Goal: Task Accomplishment & Management: Complete application form

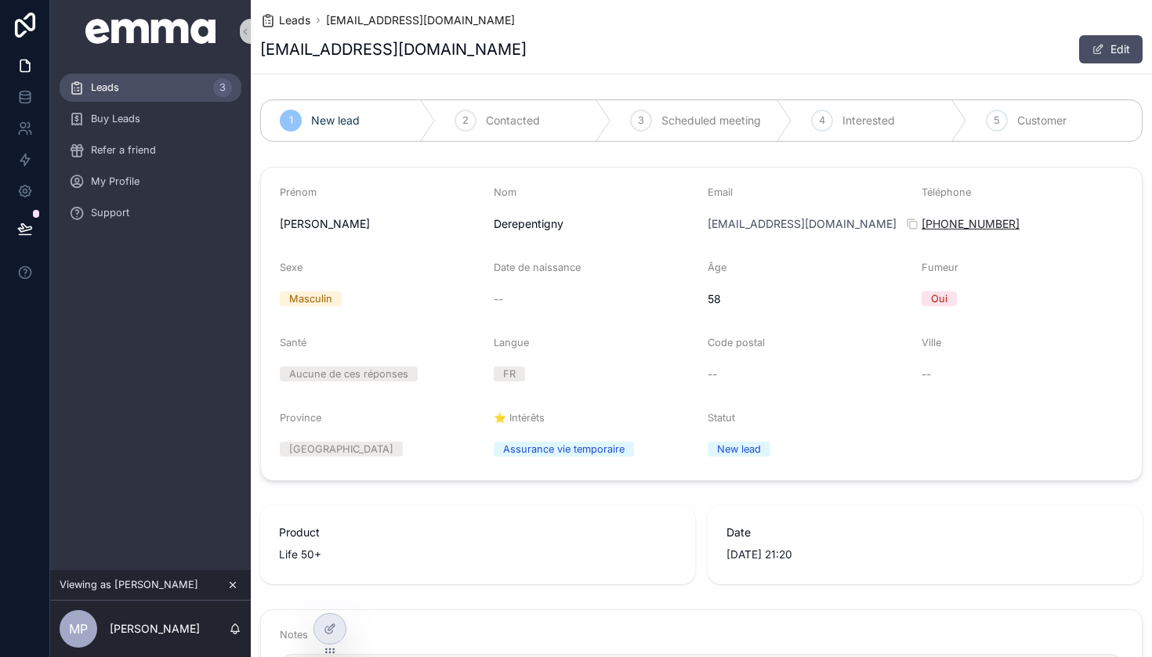
drag, startPoint x: 1025, startPoint y: 221, endPoint x: 932, endPoint y: 223, distance: 92.5
click at [932, 223] on div "[PHONE_NUMBER]" at bounding box center [1021, 224] width 201 height 16
copy link "[PHONE_NUMBER]"
click at [959, 42] on div "[EMAIL_ADDRESS][DOMAIN_NAME] Edit" at bounding box center [701, 49] width 882 height 30
click at [290, 19] on span "Leads" at bounding box center [294, 21] width 31 height 16
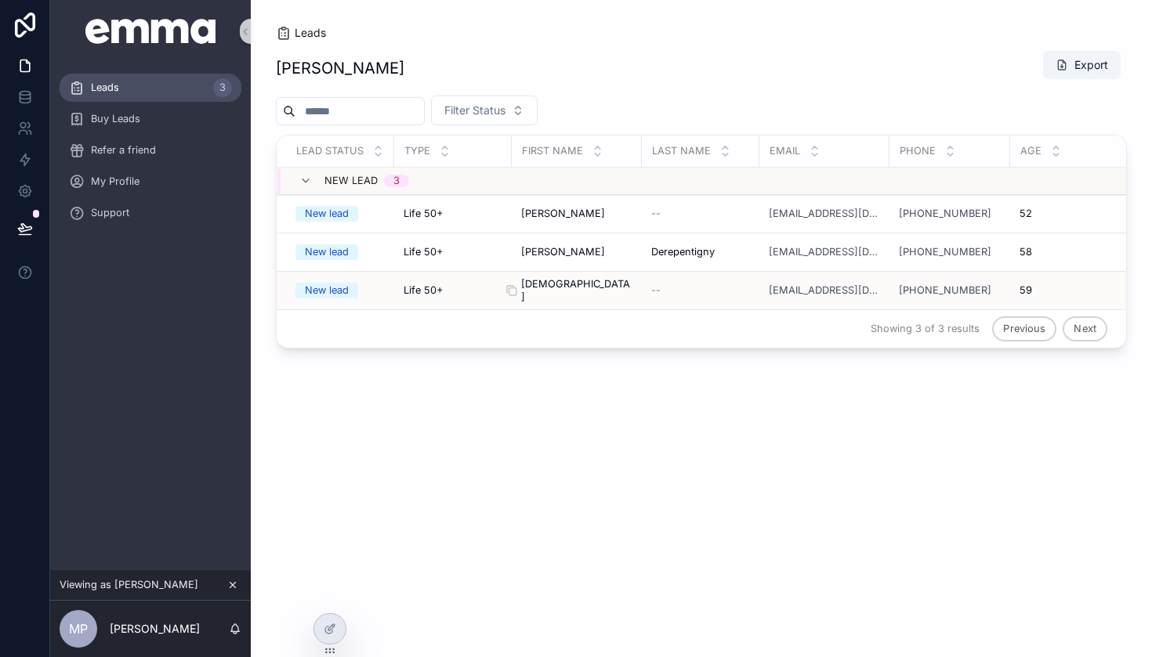
click at [599, 278] on div "[PERSON_NAME][DEMOGRAPHIC_DATA]" at bounding box center [576, 290] width 111 height 25
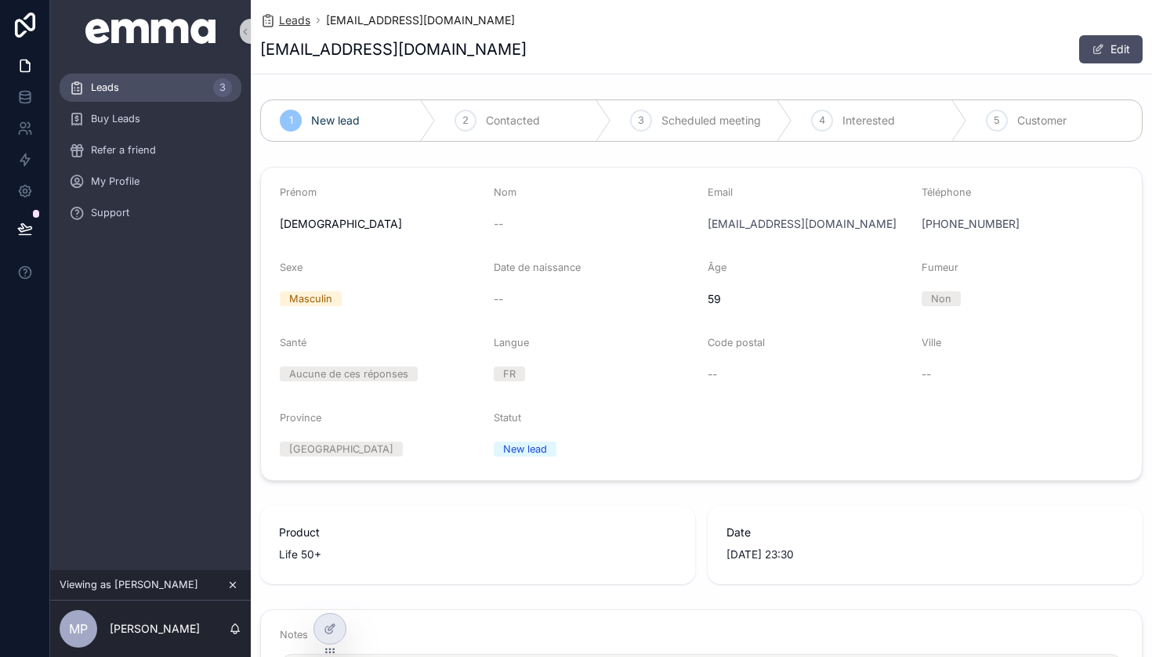
click at [287, 20] on span "Leads" at bounding box center [294, 21] width 31 height 16
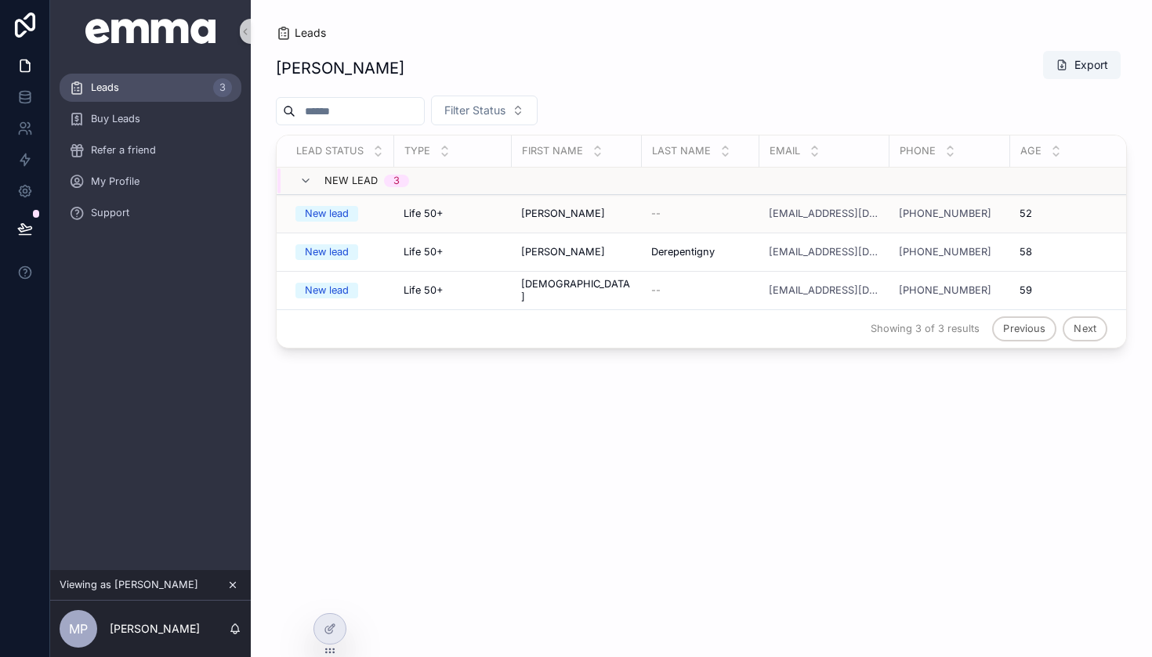
click at [510, 214] on td "Life 50+ Life 50+" at bounding box center [453, 214] width 118 height 38
click at [541, 214] on span "[PERSON_NAME]" at bounding box center [563, 214] width 84 height 13
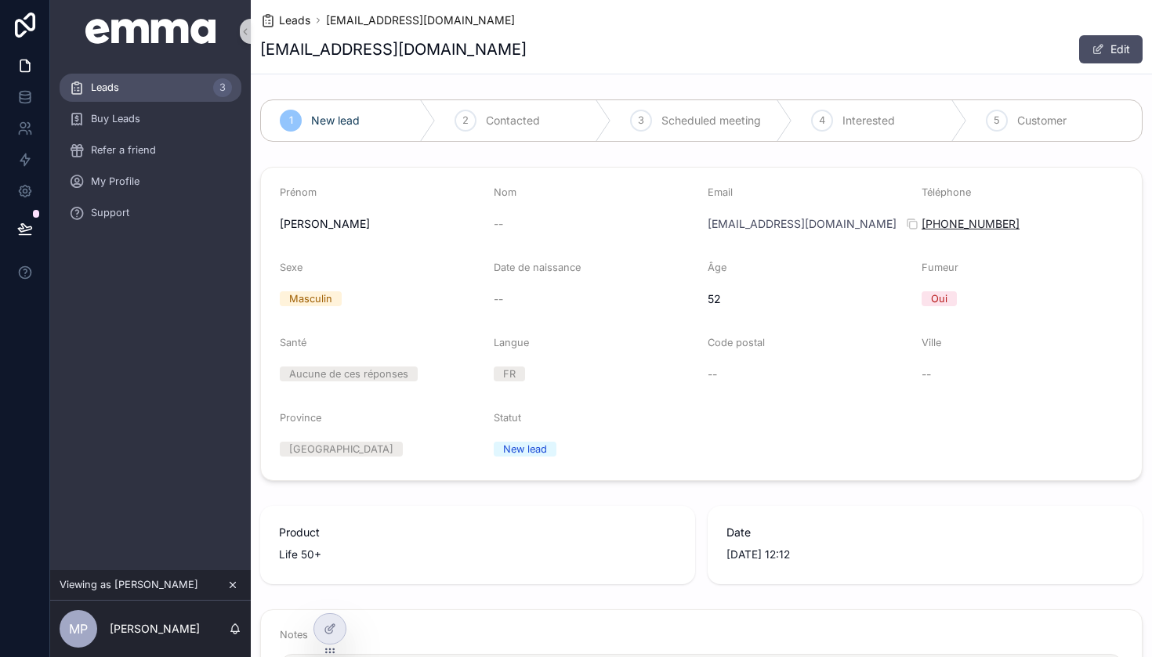
drag, startPoint x: 1040, startPoint y: 223, endPoint x: 936, endPoint y: 218, distance: 103.6
click at [936, 218] on div "[PHONE_NUMBER]" at bounding box center [1021, 224] width 201 height 16
copy link "[PHONE_NUMBER]"
click at [941, 61] on div "[EMAIL_ADDRESS][DOMAIN_NAME] Edit" at bounding box center [701, 49] width 882 height 30
click at [276, 21] on link "Leads" at bounding box center [285, 21] width 50 height 16
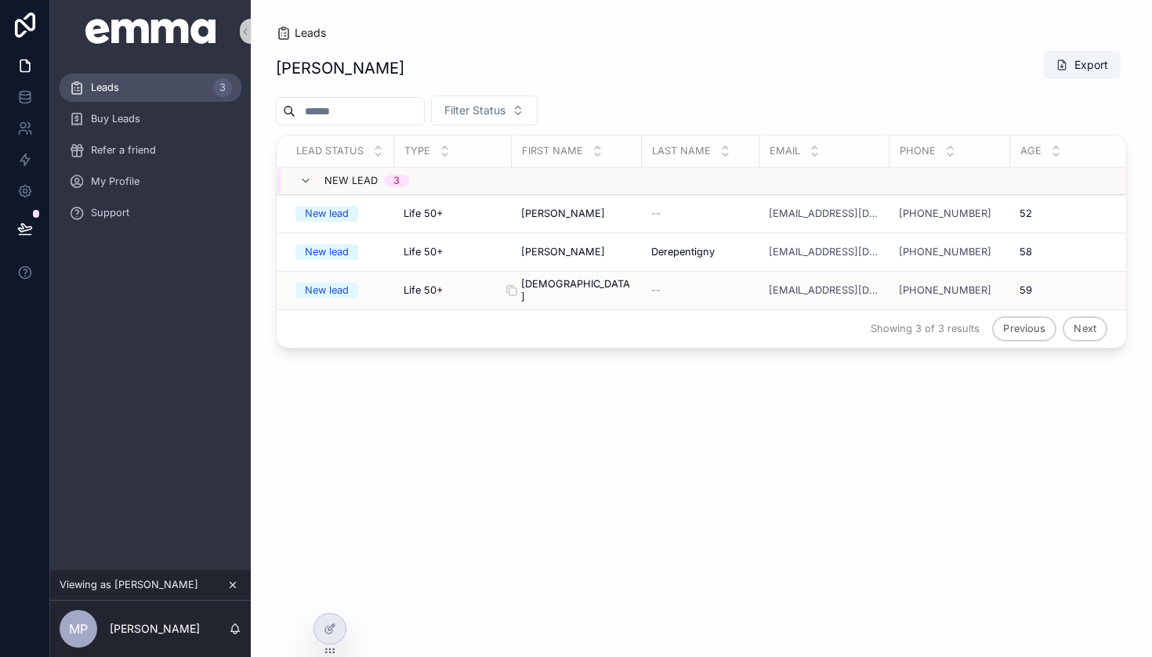
click at [575, 278] on div "[PERSON_NAME][DEMOGRAPHIC_DATA]" at bounding box center [576, 290] width 111 height 25
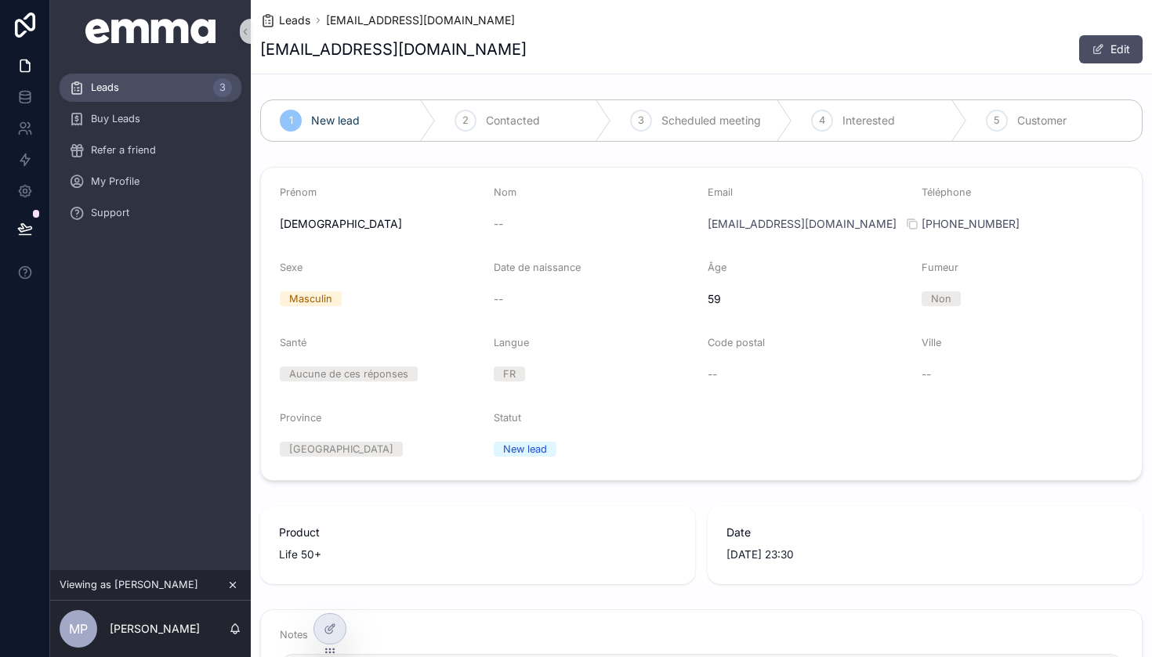
click at [1039, 223] on div "[PHONE_NUMBER]" at bounding box center [1021, 224] width 201 height 16
drag, startPoint x: 1019, startPoint y: 226, endPoint x: 937, endPoint y: 223, distance: 82.3
click at [937, 223] on div "[PHONE_NUMBER]" at bounding box center [1021, 224] width 201 height 16
copy link "[PHONE_NUMBER]"
click at [891, 37] on div "[EMAIL_ADDRESS][DOMAIN_NAME] Edit" at bounding box center [701, 49] width 882 height 30
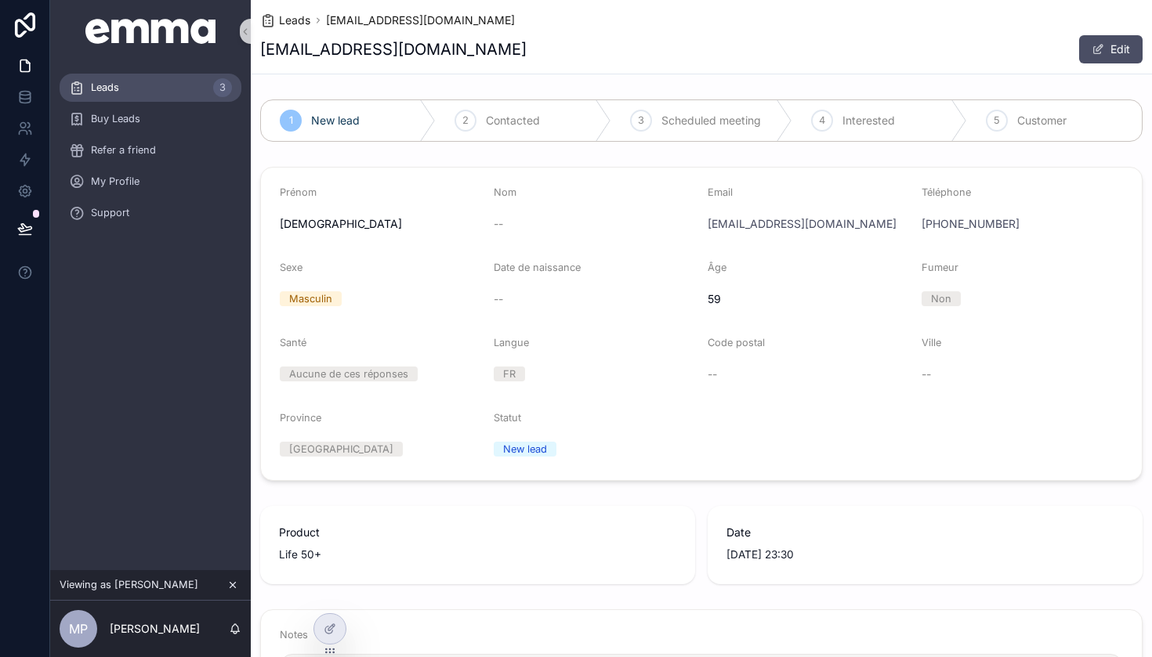
click at [238, 577] on button "scrollable content" at bounding box center [232, 585] width 17 height 17
click at [131, 301] on span "Advisors" at bounding box center [112, 304] width 42 height 13
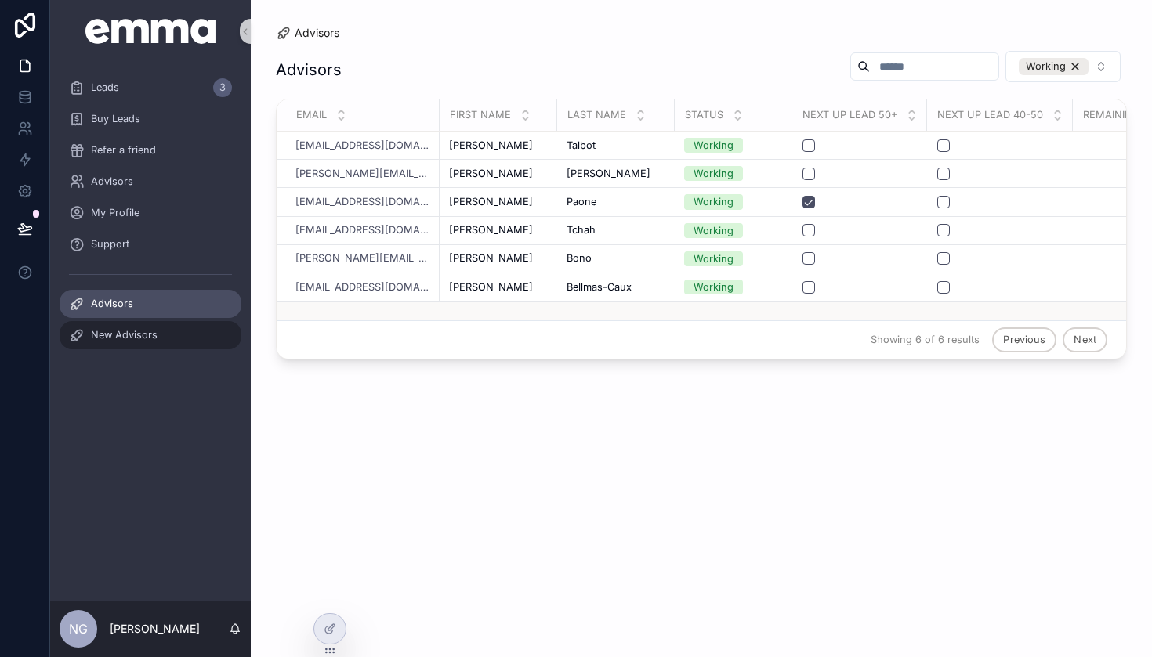
click at [176, 338] on div "New Advisors" at bounding box center [150, 335] width 163 height 25
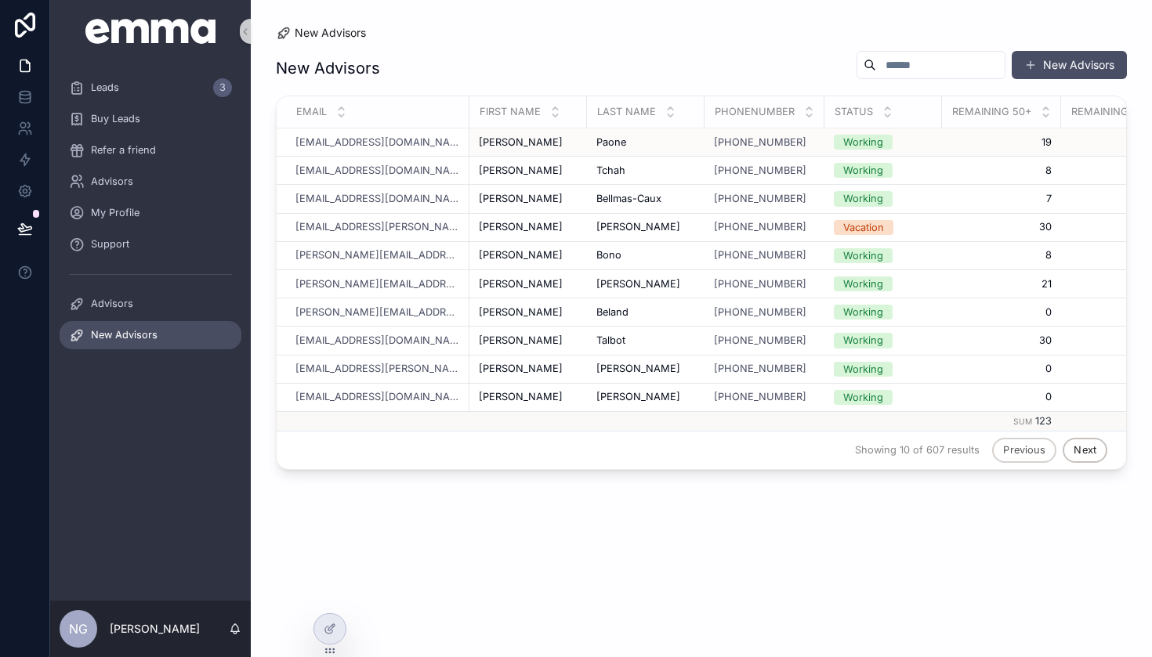
click at [577, 136] on div "[PERSON_NAME]" at bounding box center [528, 142] width 99 height 13
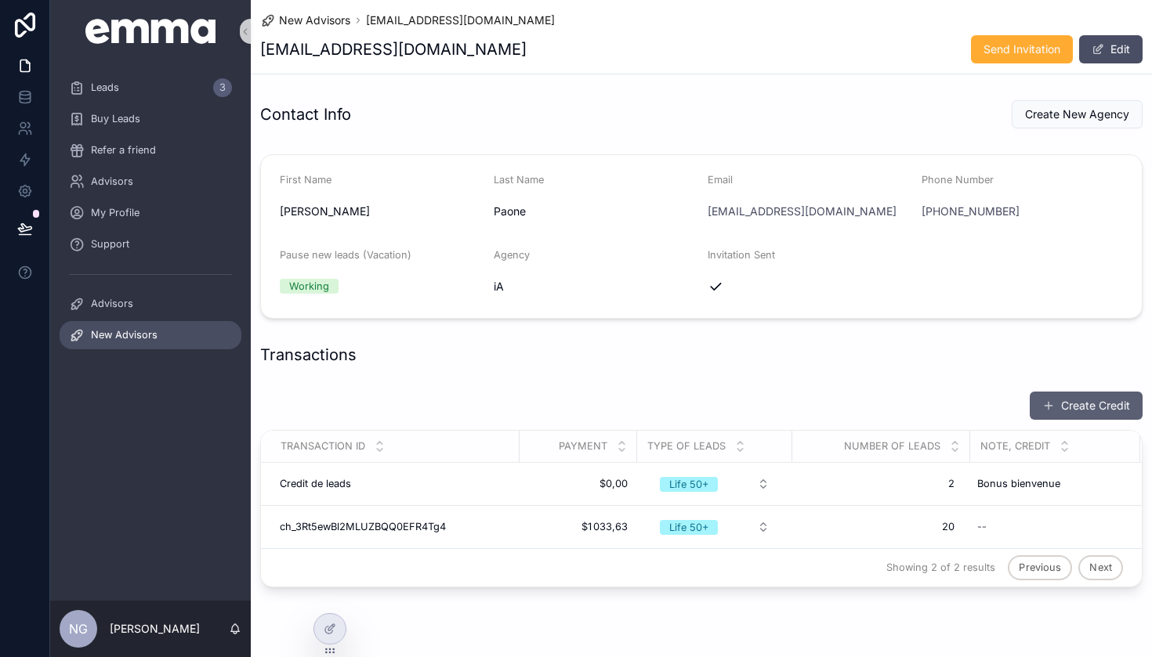
click at [1105, 408] on button "Create Credit" at bounding box center [1085, 406] width 113 height 28
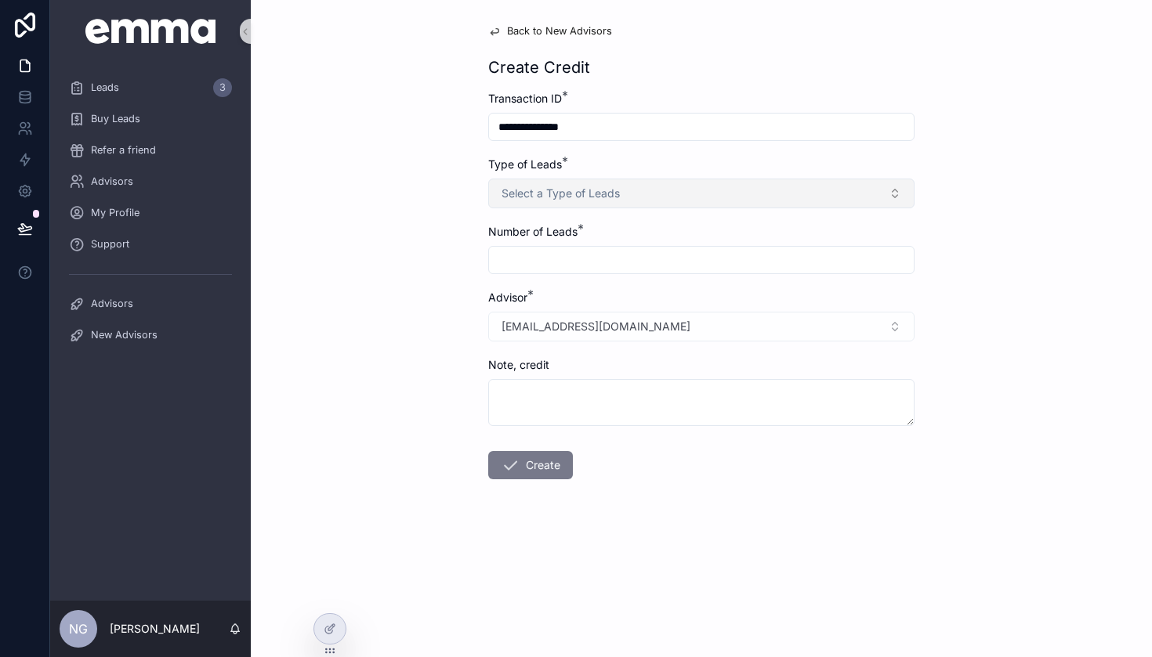
click at [593, 190] on span "Select a Type of Leads" at bounding box center [560, 194] width 118 height 16
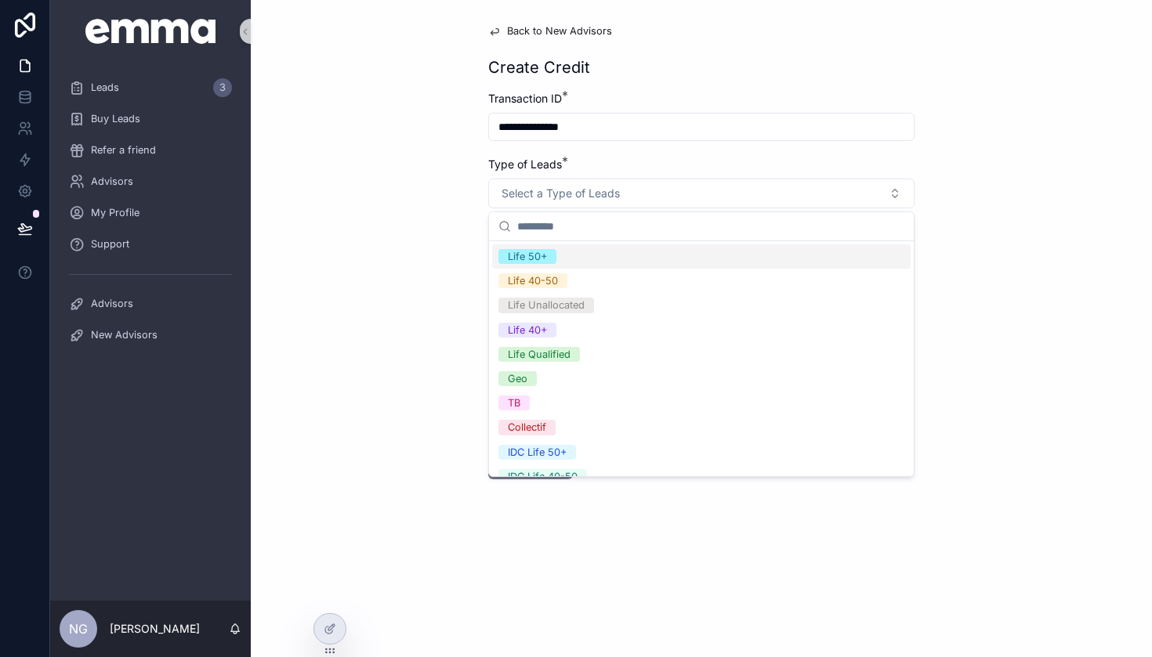
click at [579, 259] on div "Life 50+" at bounding box center [701, 256] width 418 height 24
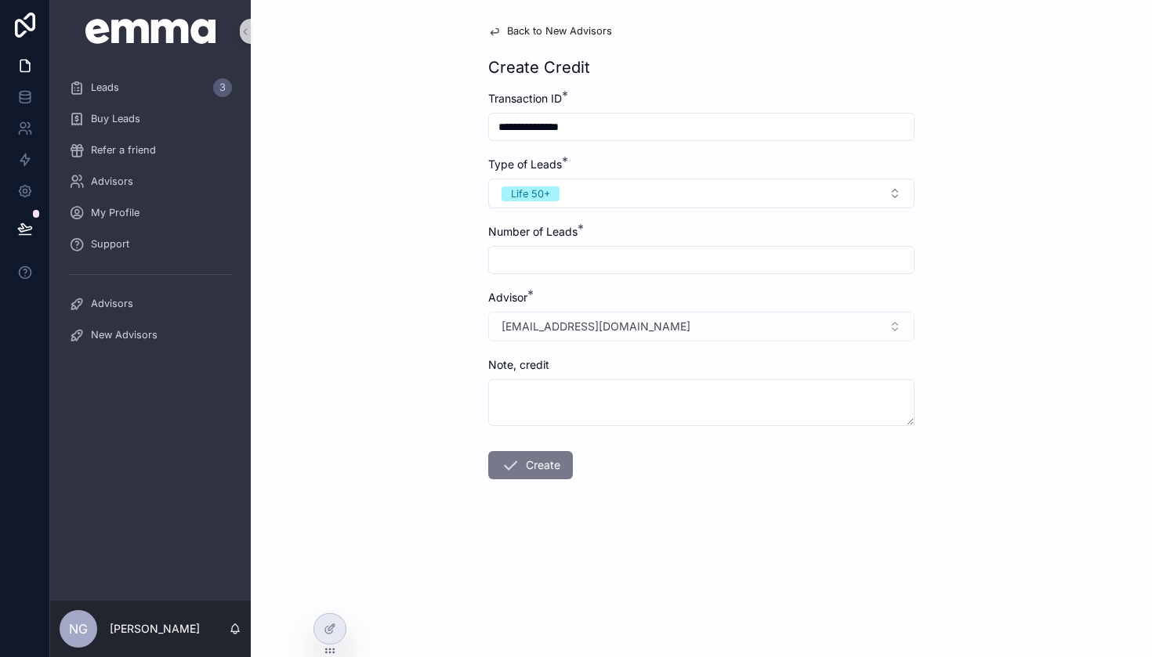
click at [573, 267] on input "scrollable content" at bounding box center [701, 260] width 425 height 22
type input "*"
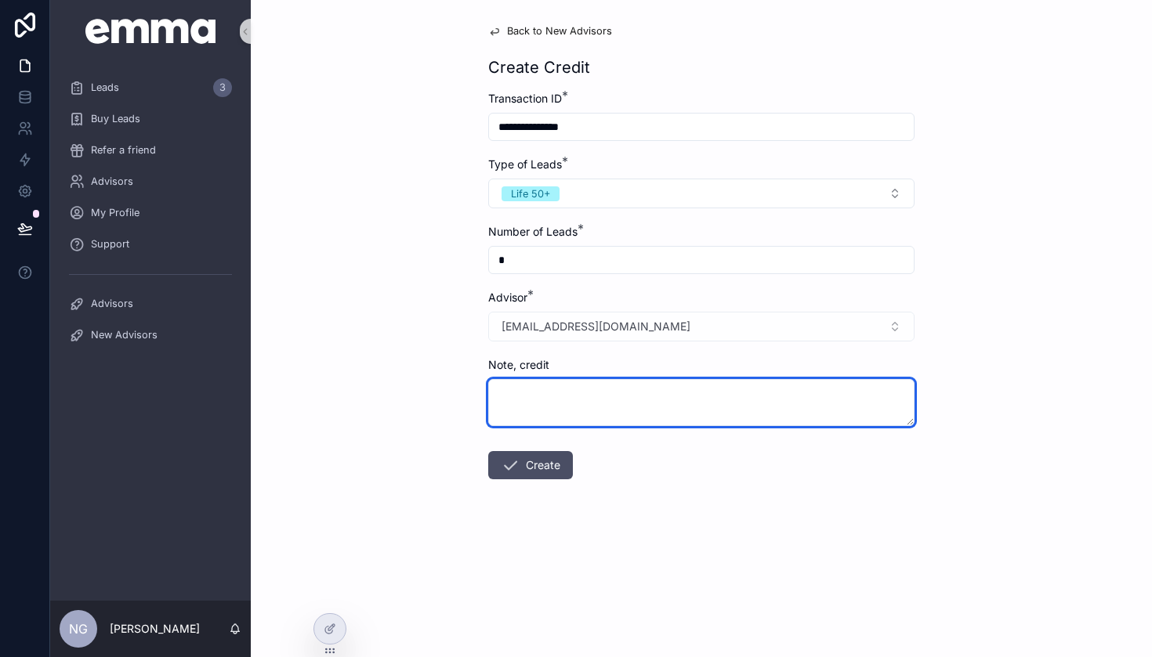
click at [556, 396] on textarea "scrollable content" at bounding box center [701, 402] width 426 height 47
type textarea "*"
type textarea "**********"
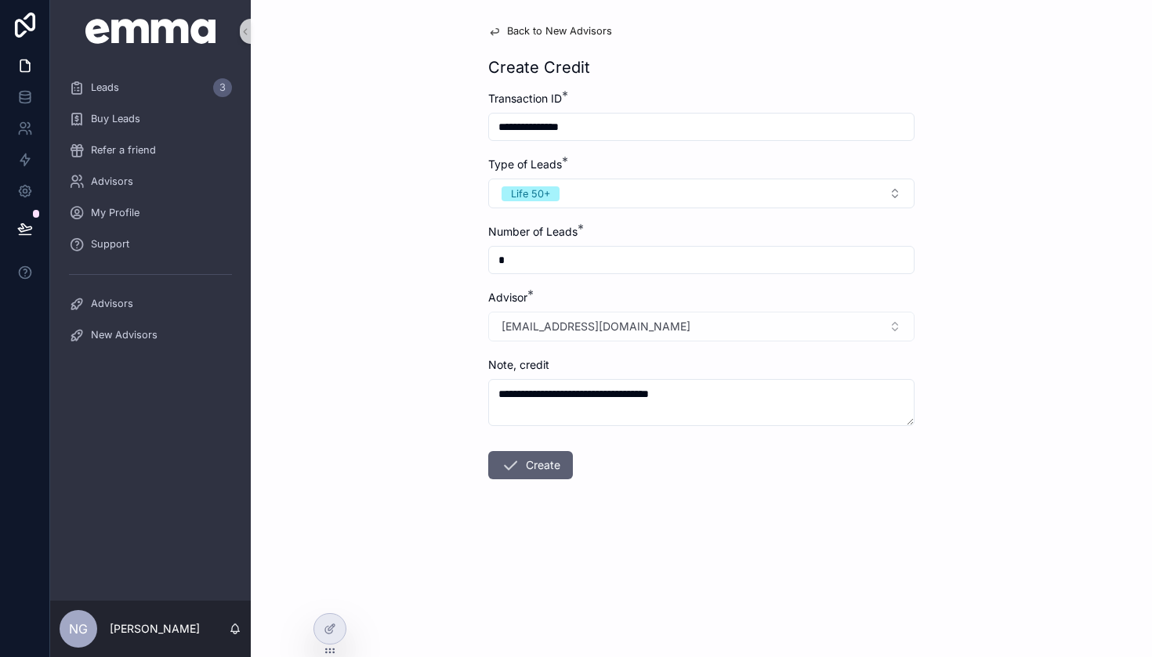
click at [524, 468] on button "Create" at bounding box center [530, 465] width 85 height 28
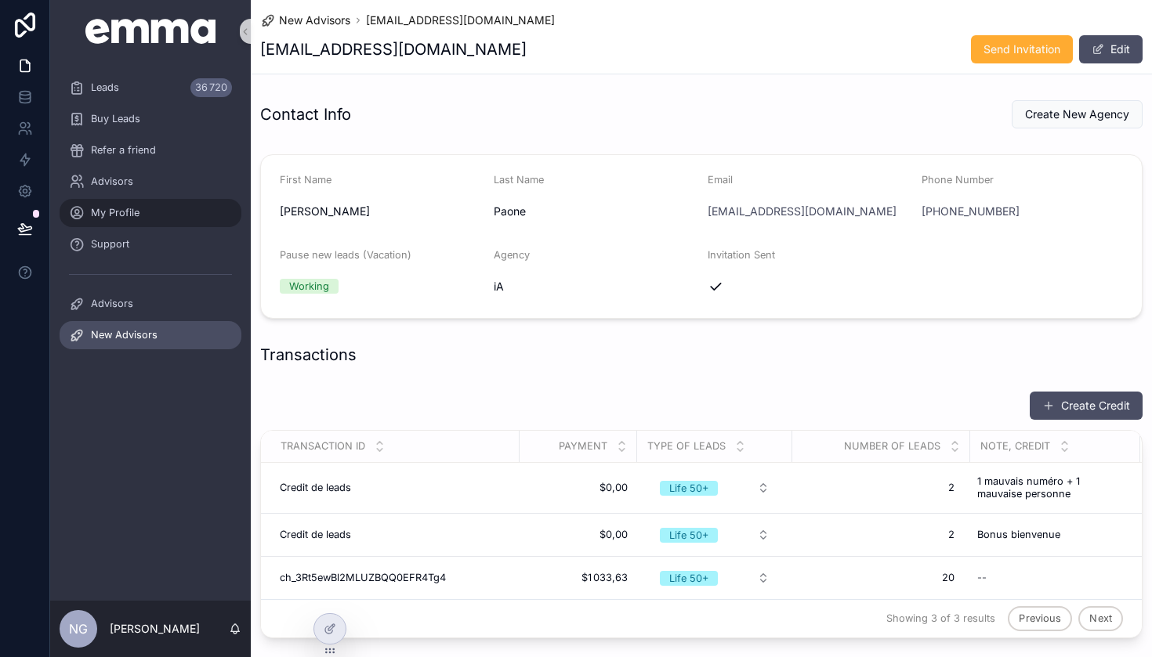
click at [132, 207] on span "My Profile" at bounding box center [115, 213] width 49 height 13
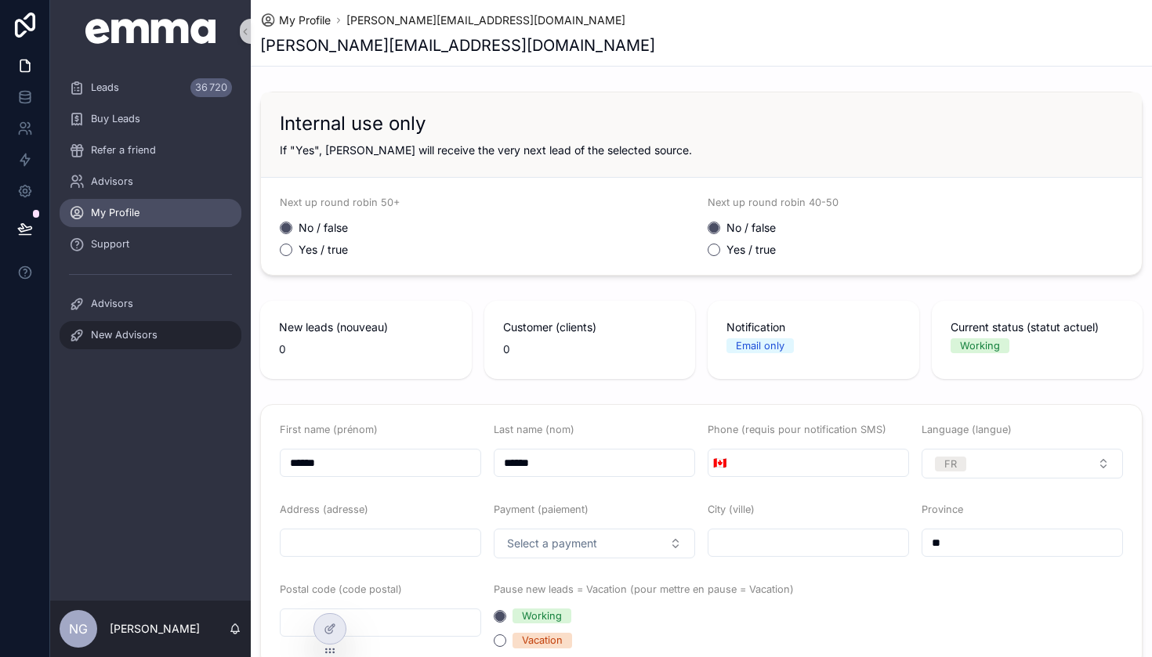
click at [128, 342] on div "New Advisors" at bounding box center [150, 335] width 163 height 25
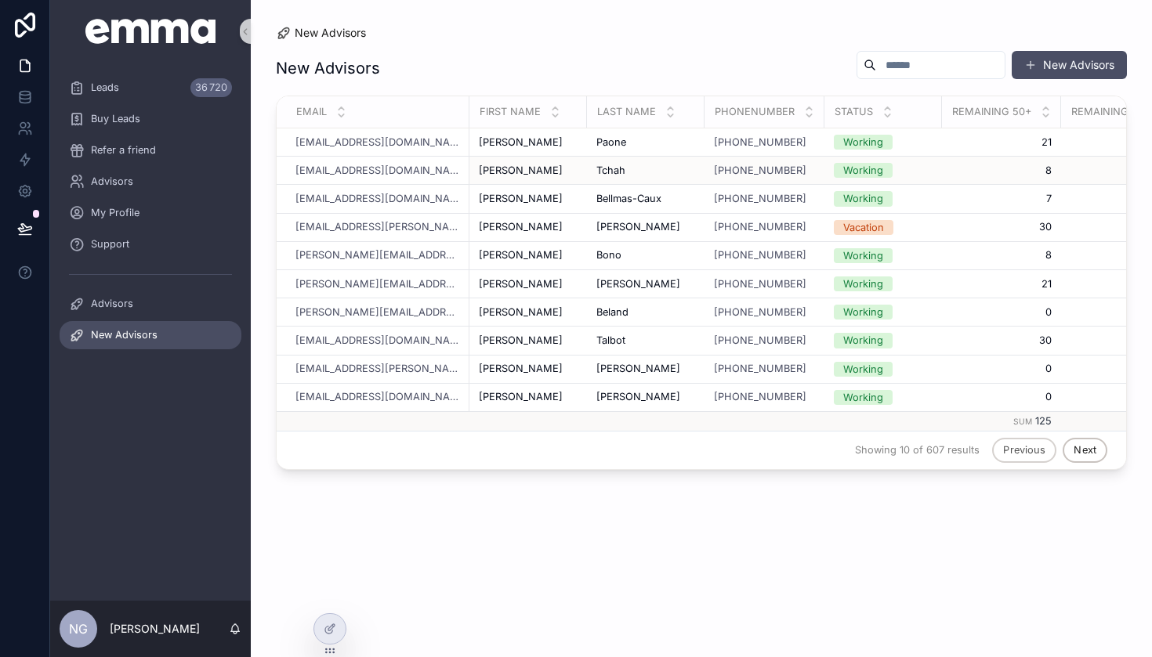
click at [533, 175] on div "[PERSON_NAME]" at bounding box center [528, 171] width 99 height 13
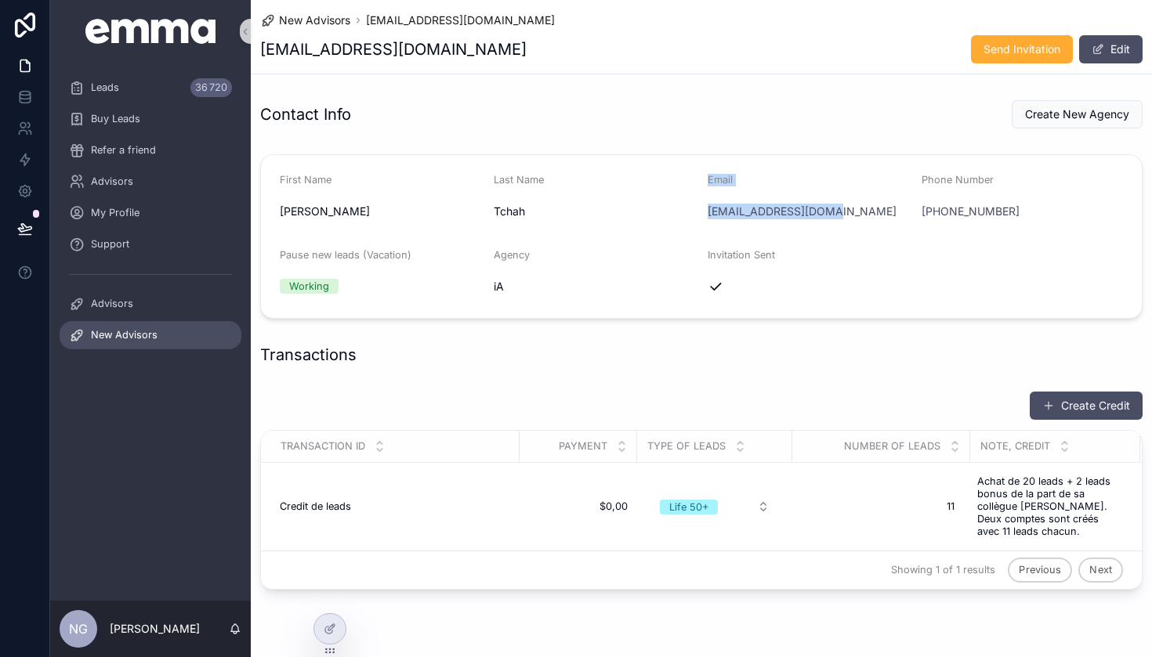
drag, startPoint x: 835, startPoint y: 206, endPoint x: 696, endPoint y: 208, distance: 139.5
click at [696, 208] on form "First Name [PERSON_NAME] Last Name Tchah Email [EMAIL_ADDRESS][DOMAIN_NAME] Pho…" at bounding box center [701, 236] width 881 height 163
click at [906, 270] on div "Invitation Sent" at bounding box center [807, 274] width 201 height 50
drag, startPoint x: 811, startPoint y: 211, endPoint x: 708, endPoint y: 211, distance: 102.6
click at [708, 211] on div "[EMAIL_ADDRESS][DOMAIN_NAME]" at bounding box center [807, 212] width 201 height 16
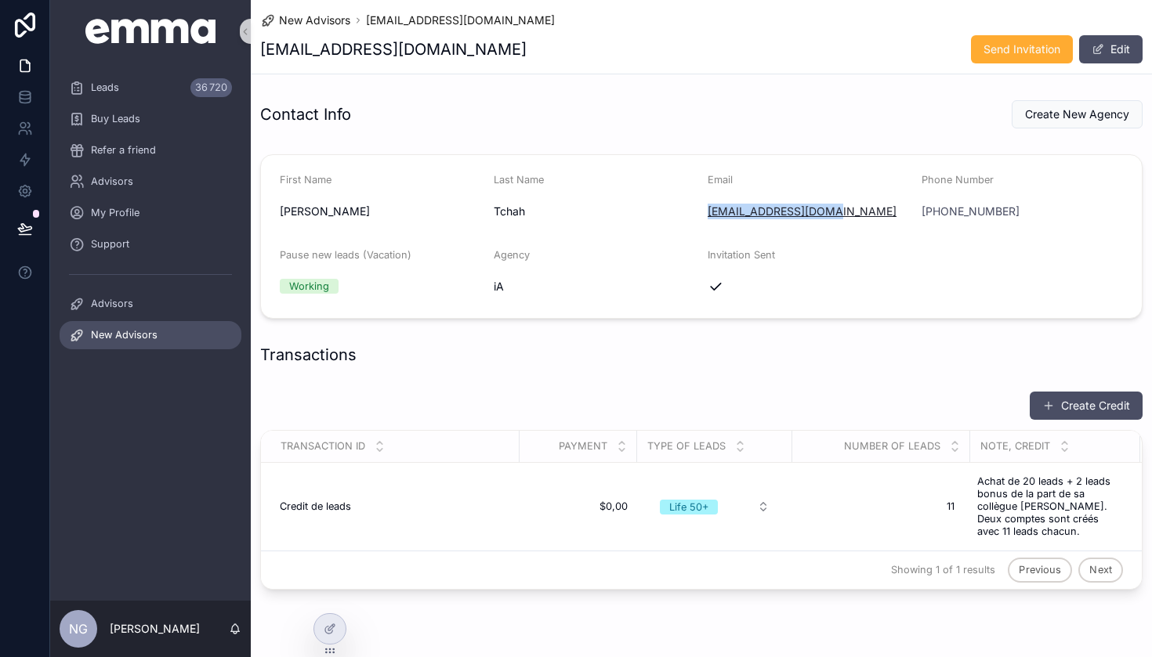
copy link "[EMAIL_ADDRESS][DOMAIN_NAME]"
click at [1047, 405] on span "scrollable content" at bounding box center [1048, 406] width 13 height 13
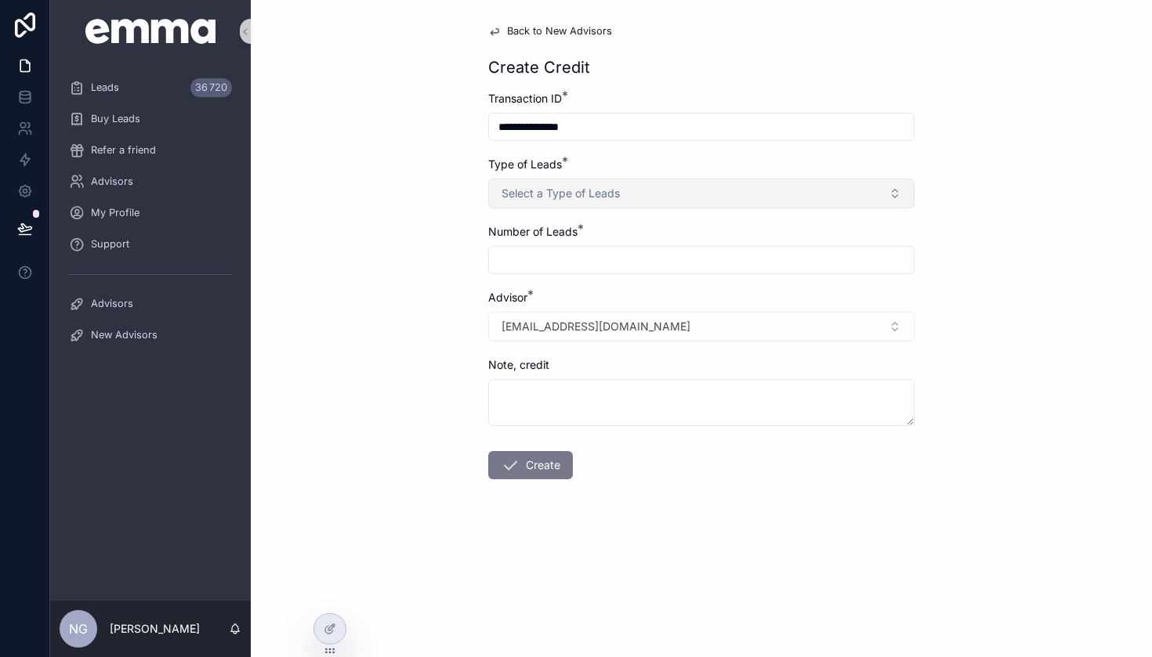
click at [579, 192] on span "Select a Type of Leads" at bounding box center [560, 194] width 118 height 16
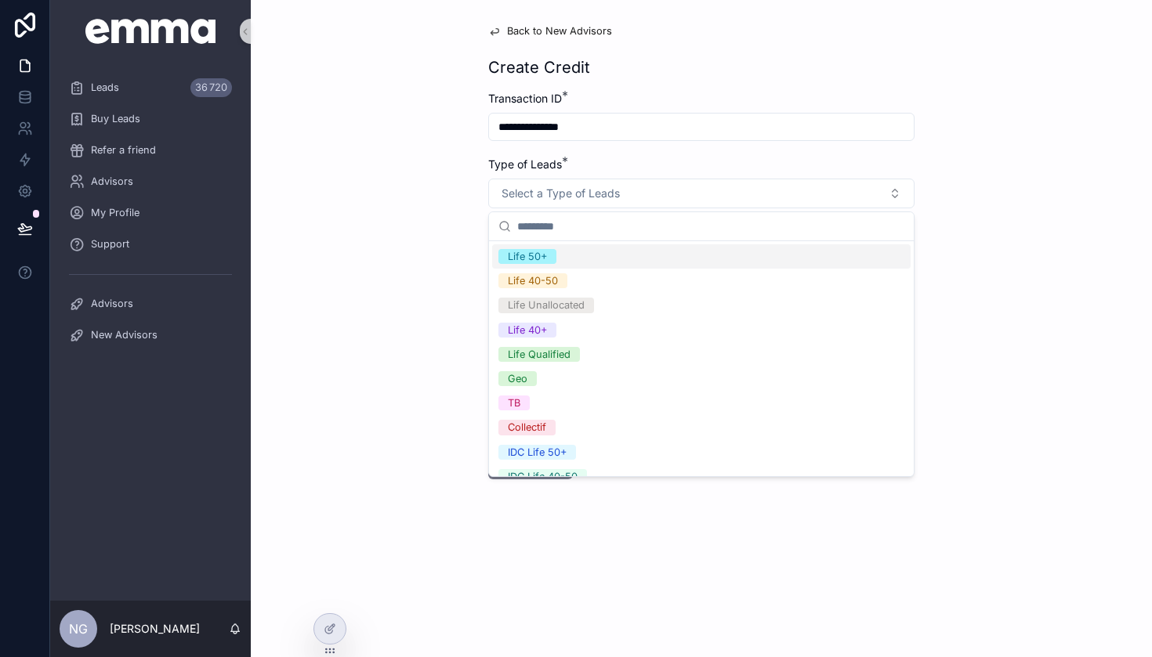
click at [551, 255] on span "Life 50+" at bounding box center [527, 256] width 58 height 15
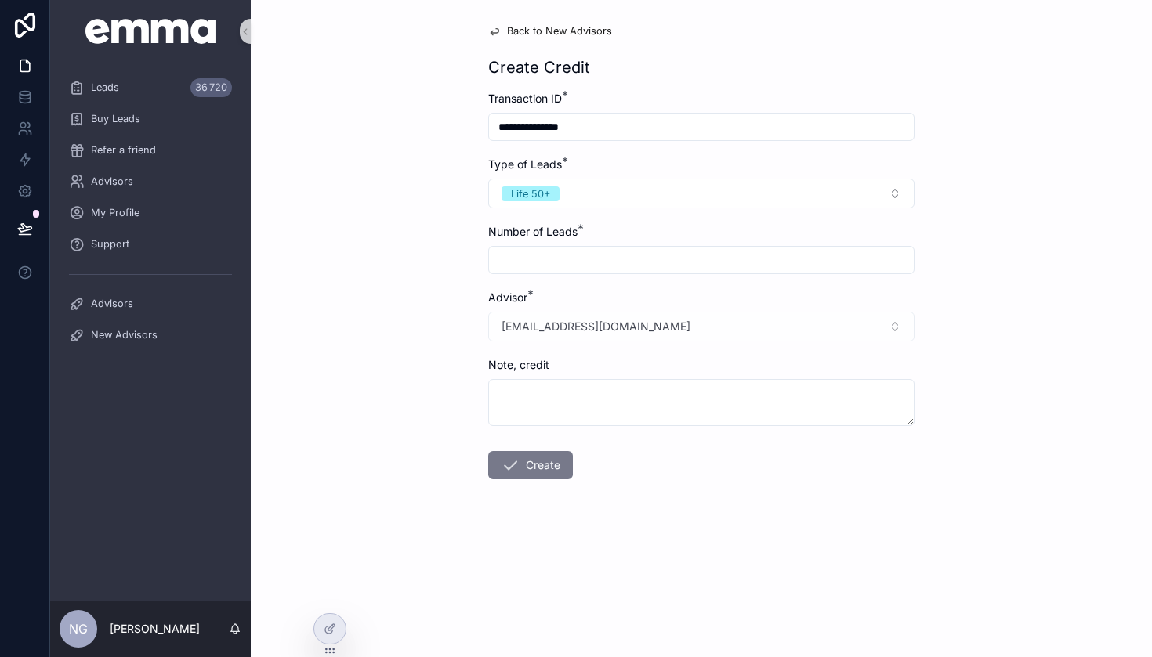
click at [567, 265] on input "scrollable content" at bounding box center [701, 260] width 425 height 22
type input "*"
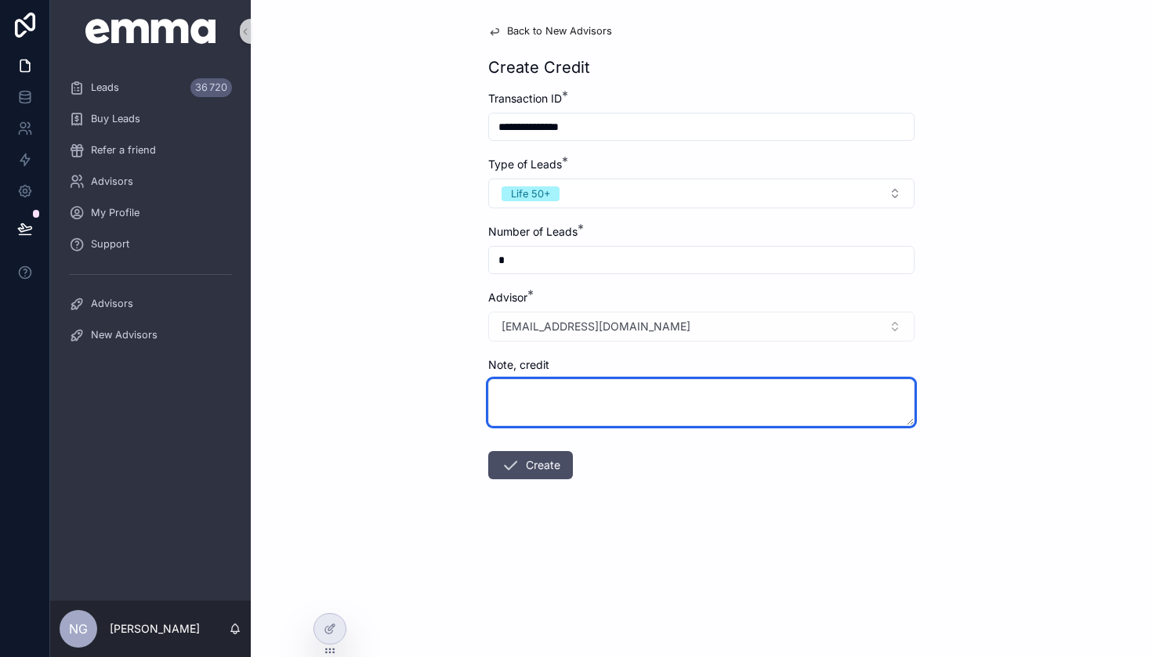
click at [555, 399] on textarea "scrollable content" at bounding box center [701, 402] width 426 height 47
drag, startPoint x: 725, startPoint y: 393, endPoint x: 480, endPoint y: 393, distance: 244.4
click at [480, 393] on div "**********" at bounding box center [701, 290] width 451 height 580
type textarea "**********"
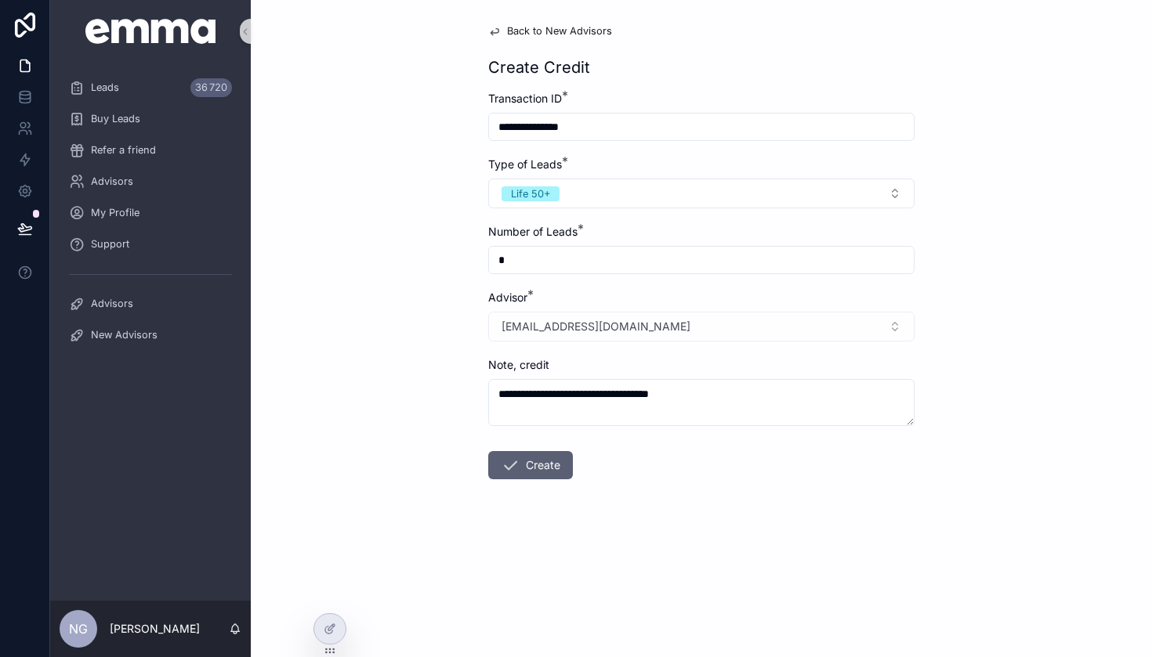
click at [525, 464] on button "Create" at bounding box center [530, 465] width 85 height 28
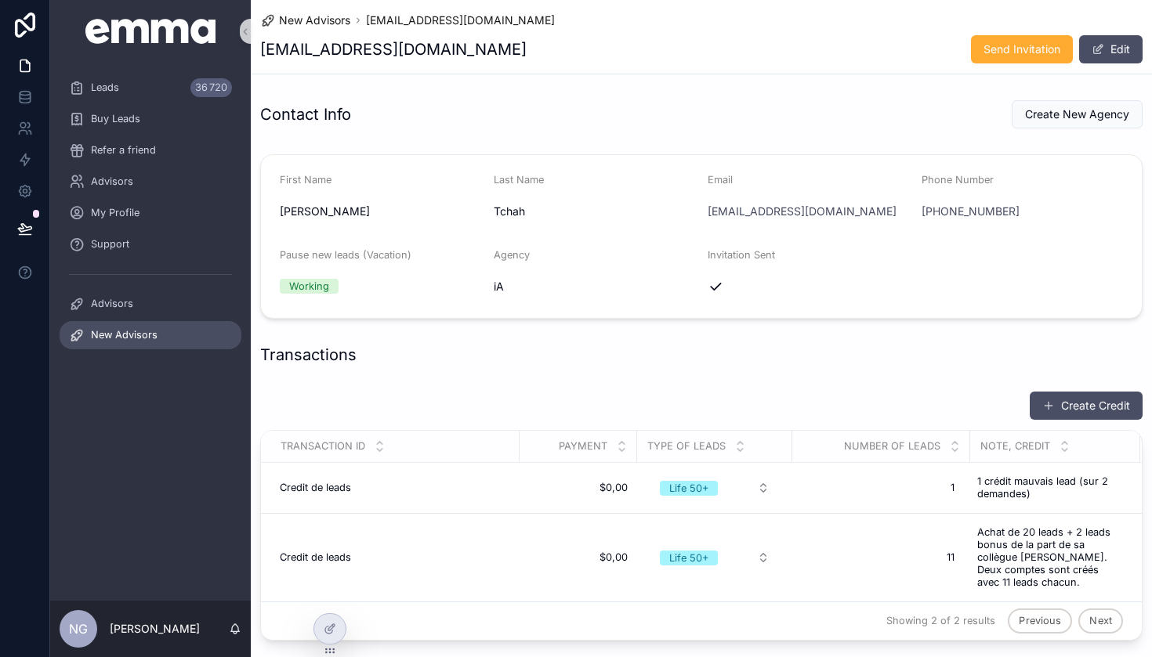
click at [146, 338] on span "New Advisors" at bounding box center [124, 335] width 67 height 13
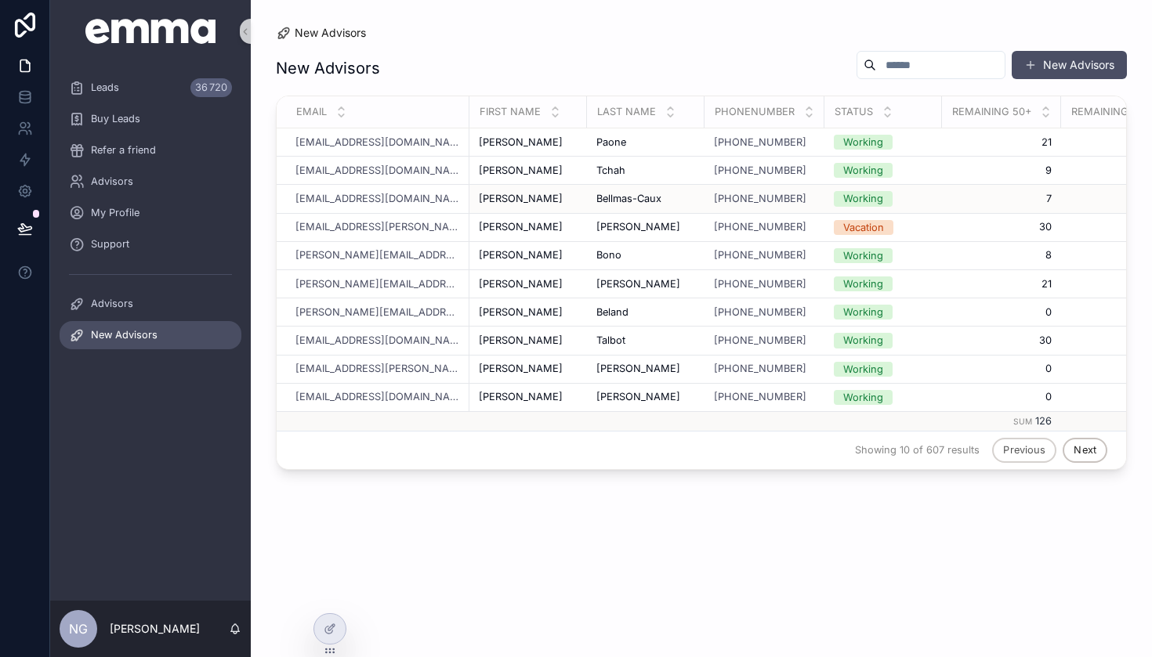
click at [572, 198] on div "[PERSON_NAME]" at bounding box center [528, 199] width 99 height 13
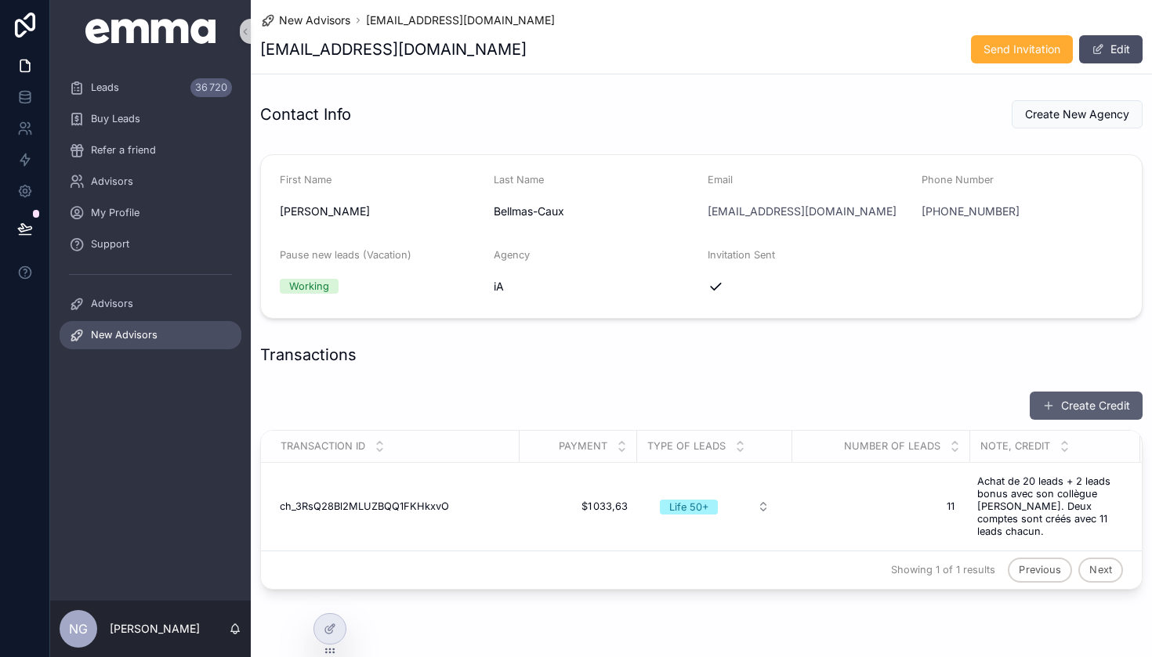
click at [1050, 406] on span "scrollable content" at bounding box center [1048, 406] width 13 height 13
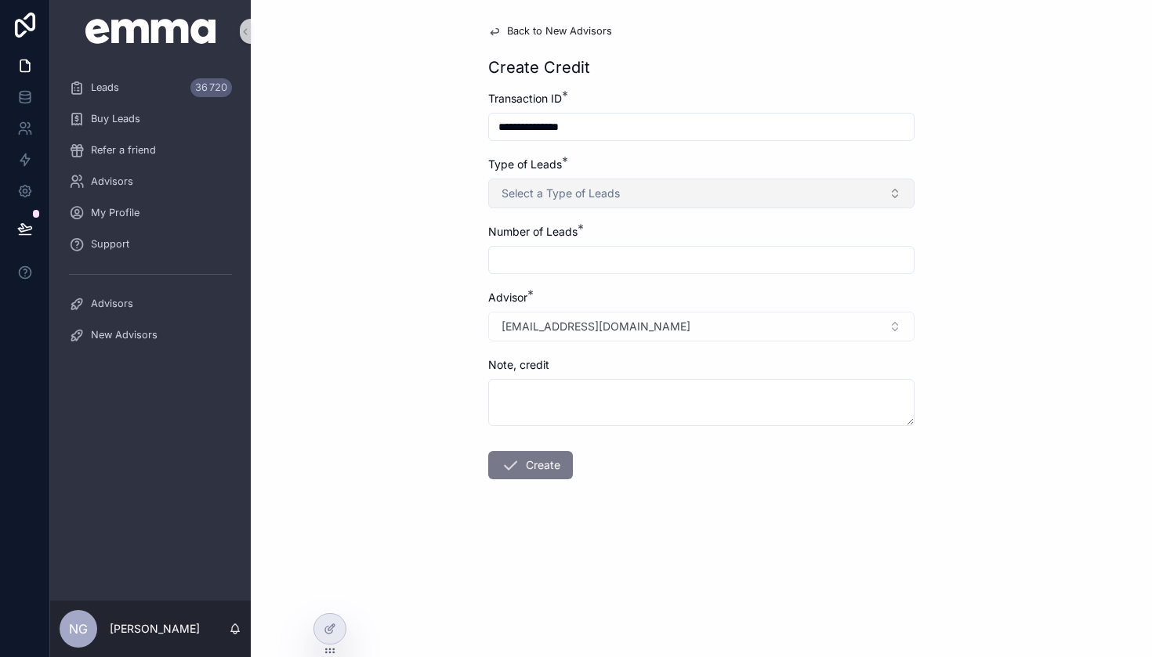
click at [565, 192] on span "Select a Type of Leads" at bounding box center [560, 194] width 118 height 16
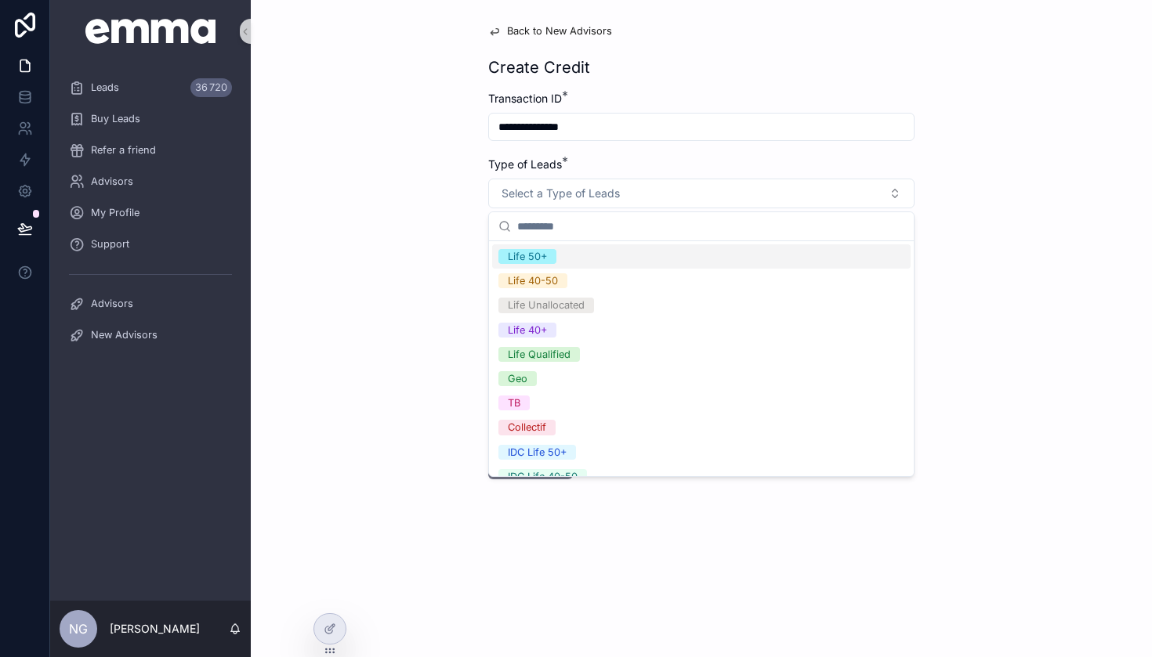
click at [549, 255] on span "Life 50+" at bounding box center [527, 256] width 58 height 15
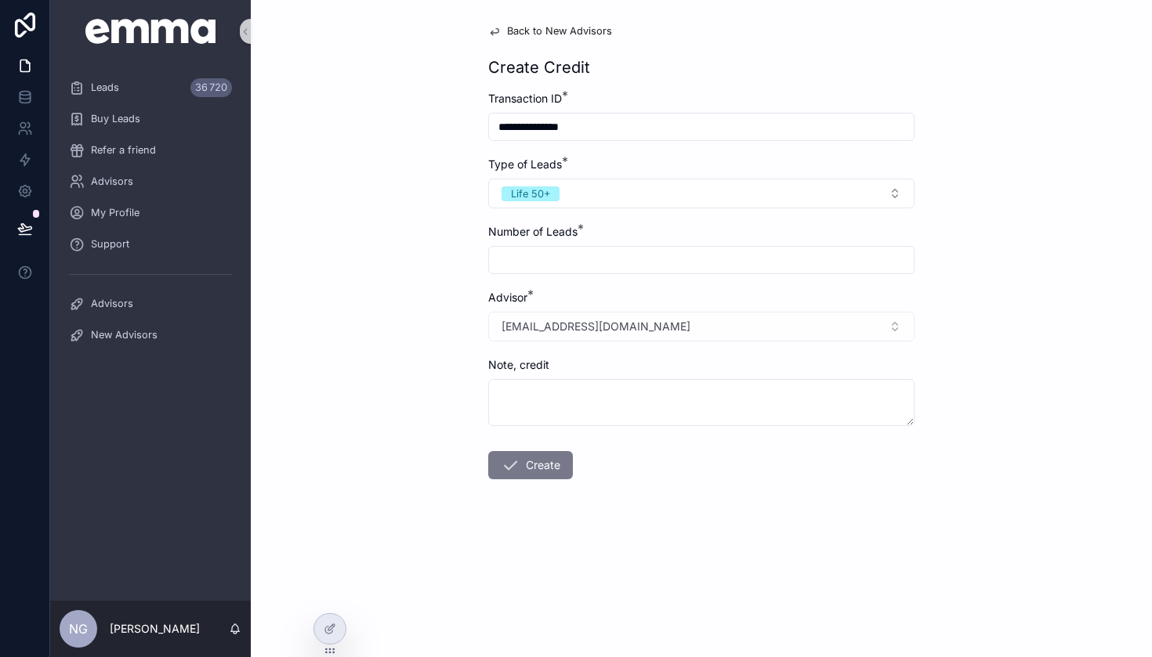
click at [551, 264] on input "scrollable content" at bounding box center [701, 260] width 425 height 22
type input "*"
click at [551, 378] on div "Note, credit" at bounding box center [701, 391] width 426 height 69
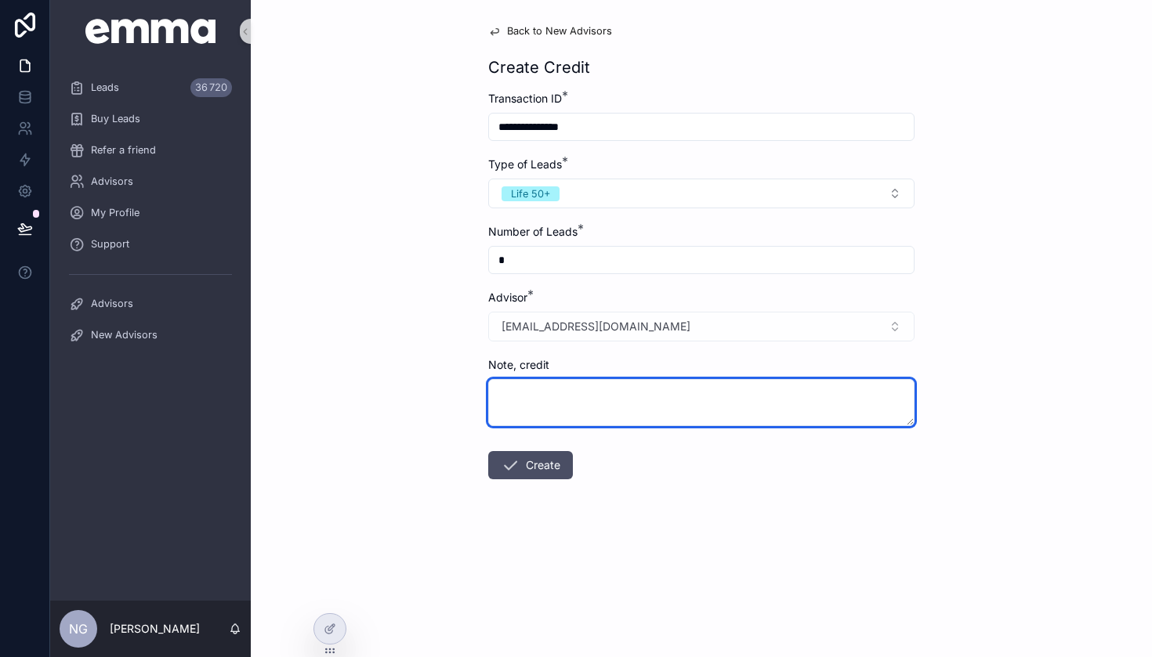
click at [551, 388] on textarea "scrollable content" at bounding box center [701, 402] width 426 height 47
paste textarea "**********"
click at [505, 397] on textarea "**********" at bounding box center [701, 402] width 426 height 47
click at [535, 395] on textarea "**********" at bounding box center [701, 402] width 426 height 47
click at [613, 396] on textarea "**********" at bounding box center [701, 402] width 426 height 47
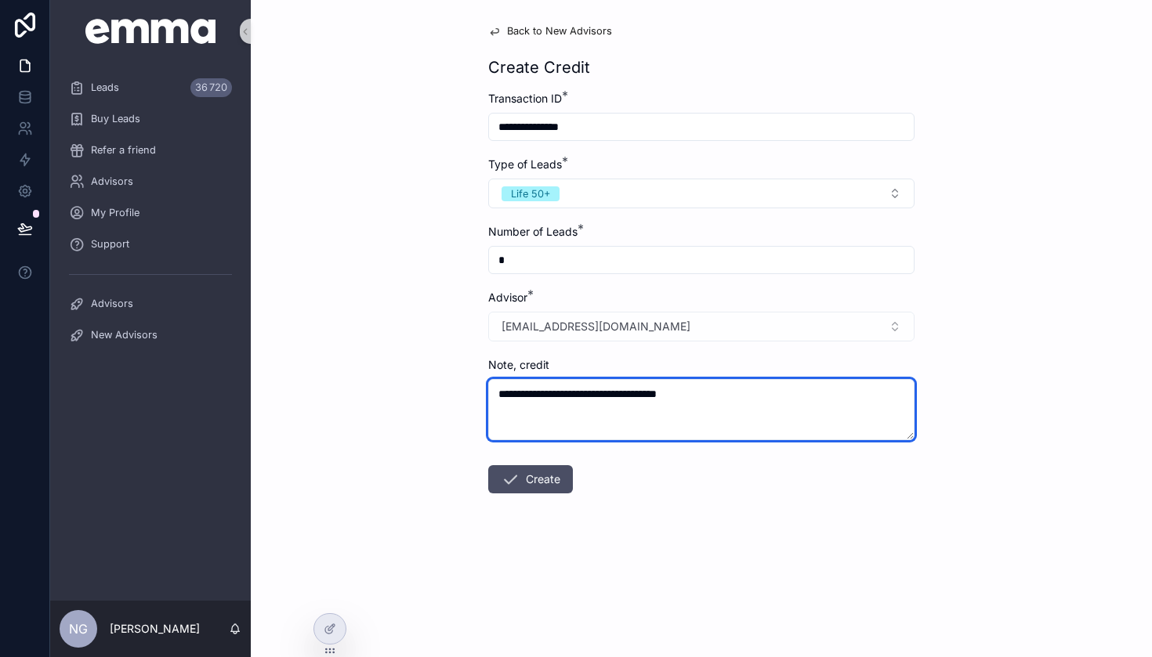
click at [653, 396] on textarea "**********" at bounding box center [701, 409] width 426 height 61
type textarea "**********"
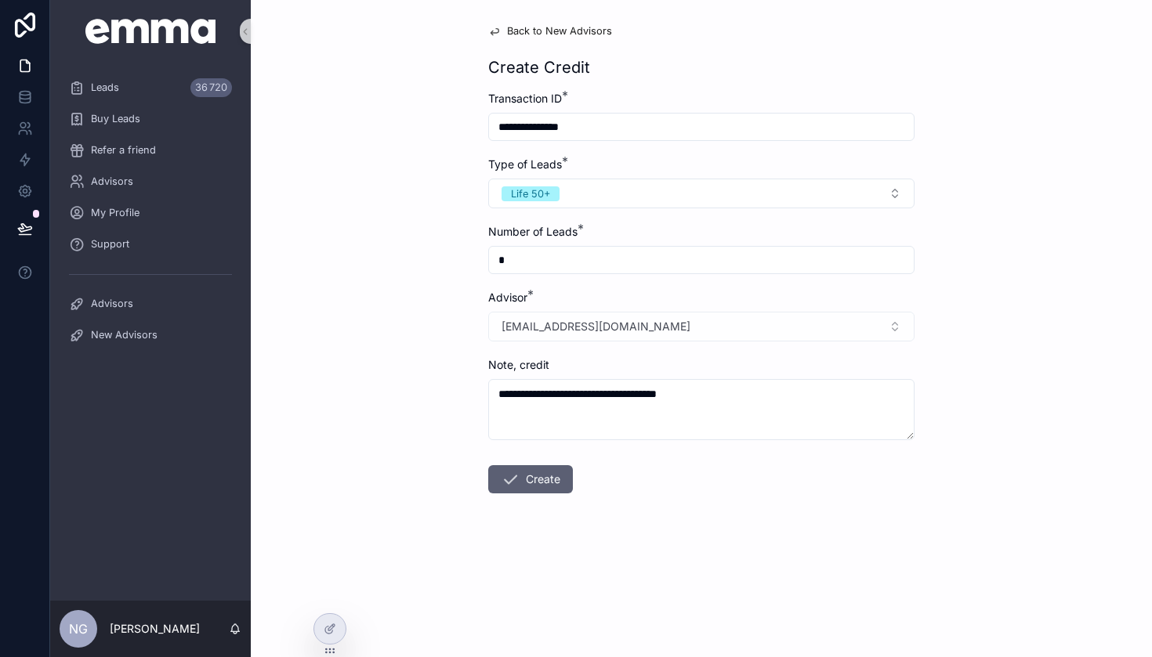
click at [527, 475] on button "Create" at bounding box center [530, 479] width 85 height 28
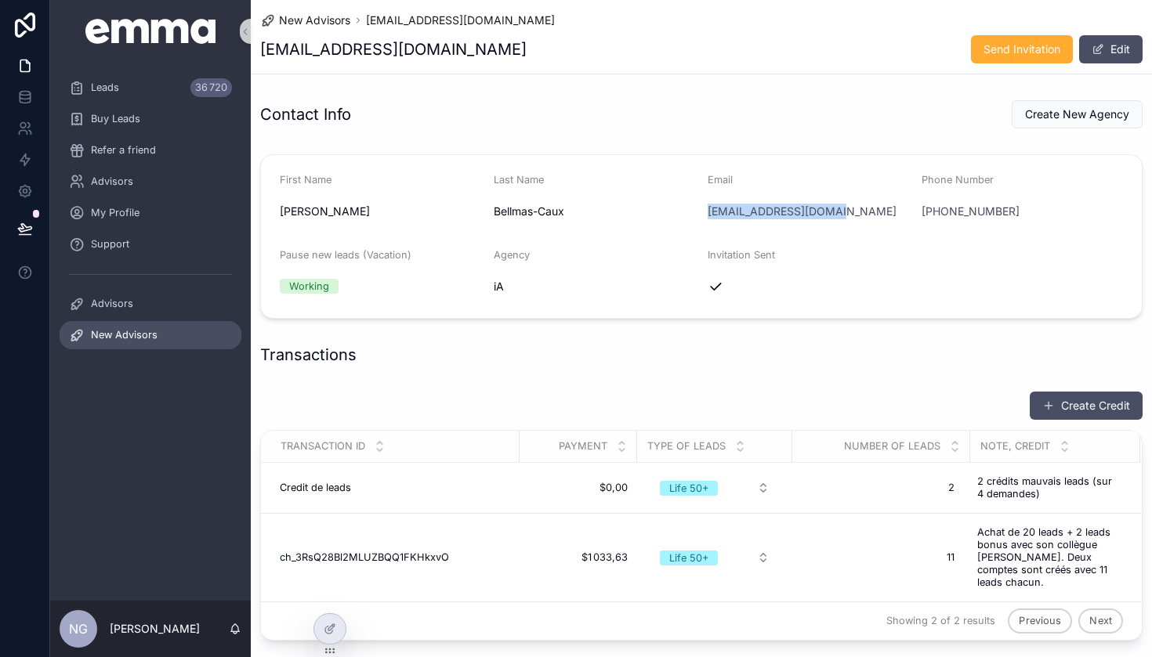
drag, startPoint x: 847, startPoint y: 215, endPoint x: 703, endPoint y: 216, distance: 144.1
click at [703, 216] on form "First Name [PERSON_NAME] Last Name Bellmas-Caux Email [EMAIL_ADDRESS][DOMAIN_NA…" at bounding box center [701, 236] width 881 height 163
copy link "[EMAIL_ADDRESS][DOMAIN_NAME]"
click at [609, 99] on div "Contact Info Create New Agency" at bounding box center [701, 114] width 882 height 30
click at [128, 86] on div "Leads 36 720" at bounding box center [150, 87] width 163 height 25
